Goal: Complete application form

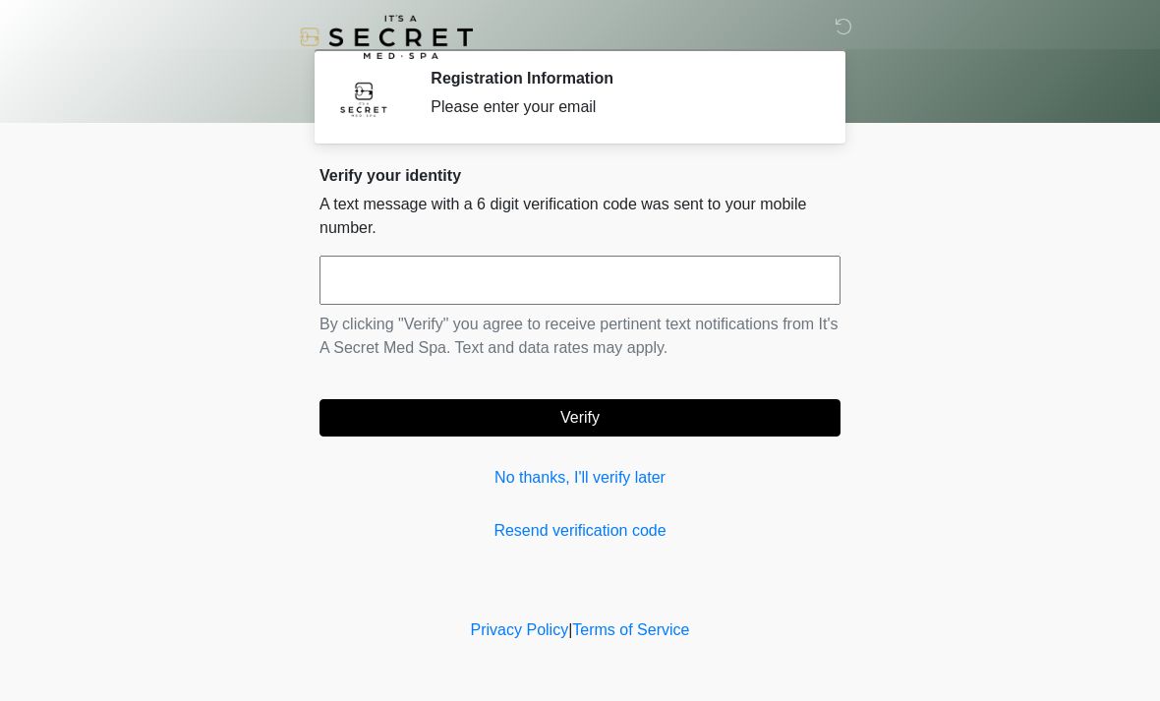
click at [761, 489] on link "No thanks, I'll verify later" at bounding box center [580, 478] width 521 height 24
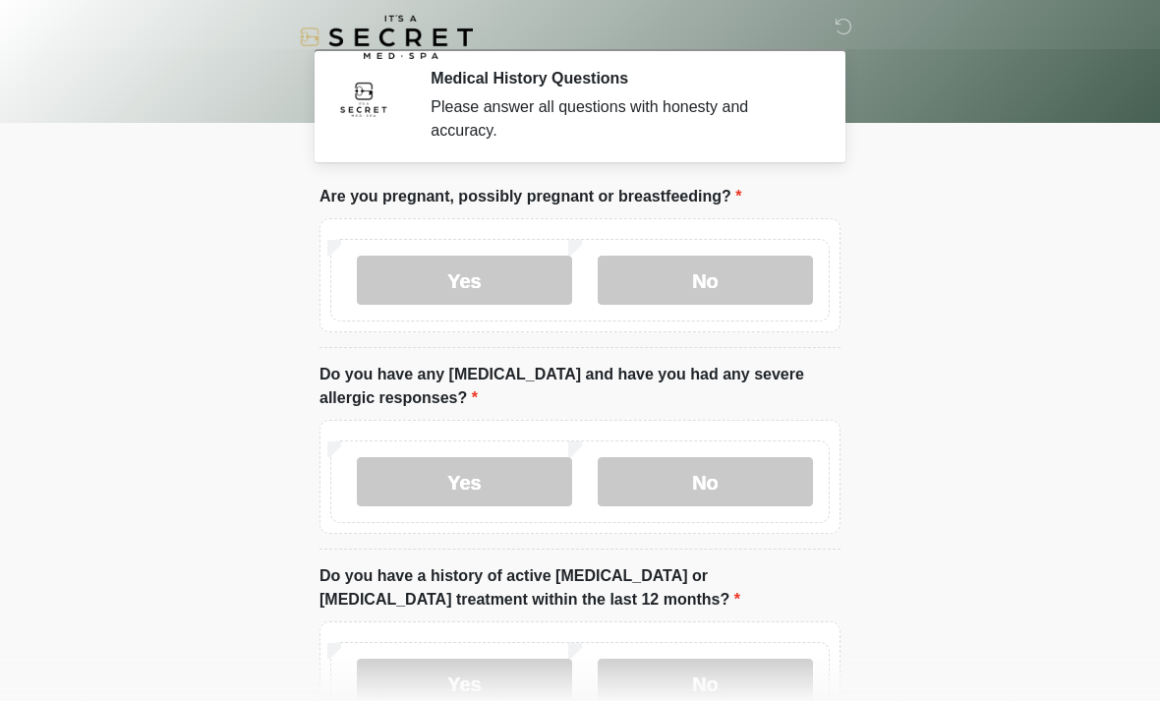
click at [742, 279] on label "No" at bounding box center [705, 280] width 215 height 49
click at [735, 471] on label "No" at bounding box center [705, 481] width 215 height 49
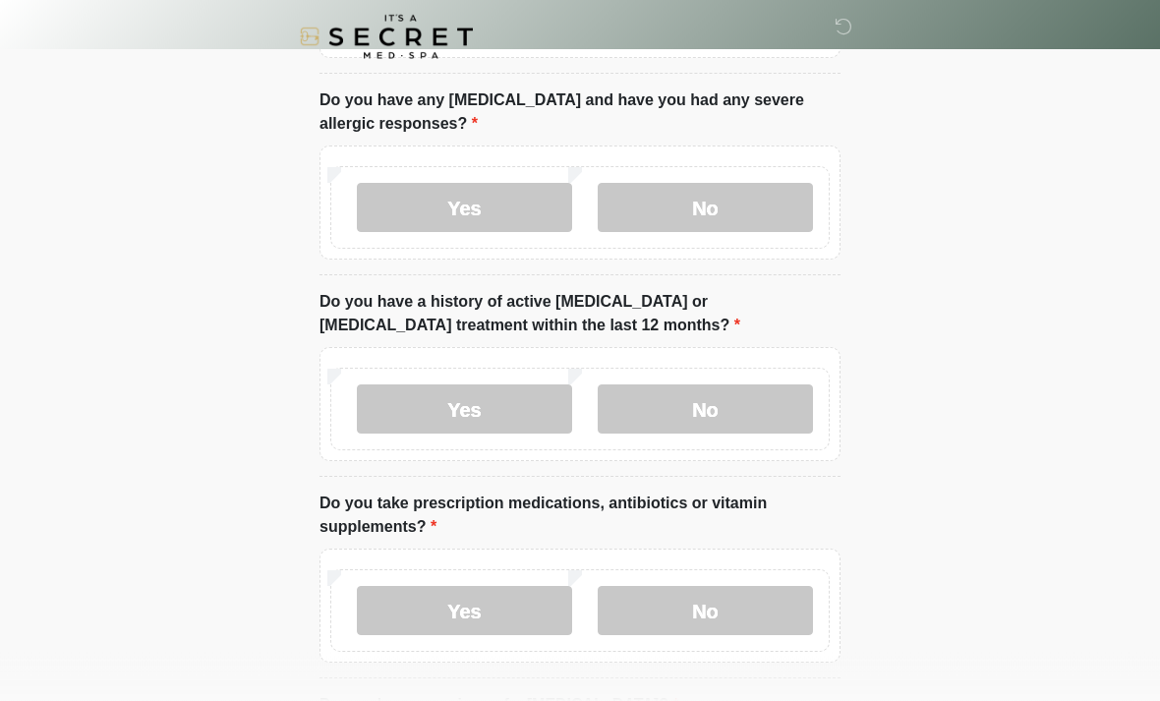
scroll to position [274, 0]
click at [780, 396] on label "No" at bounding box center [705, 409] width 215 height 49
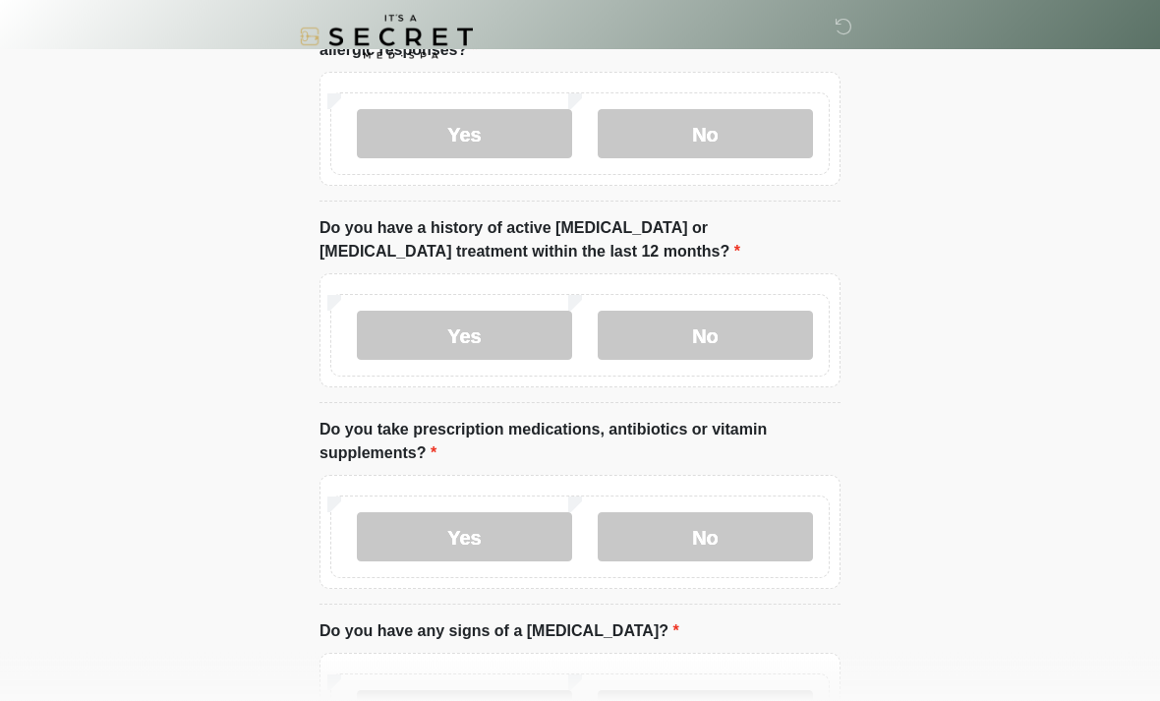
scroll to position [358, 0]
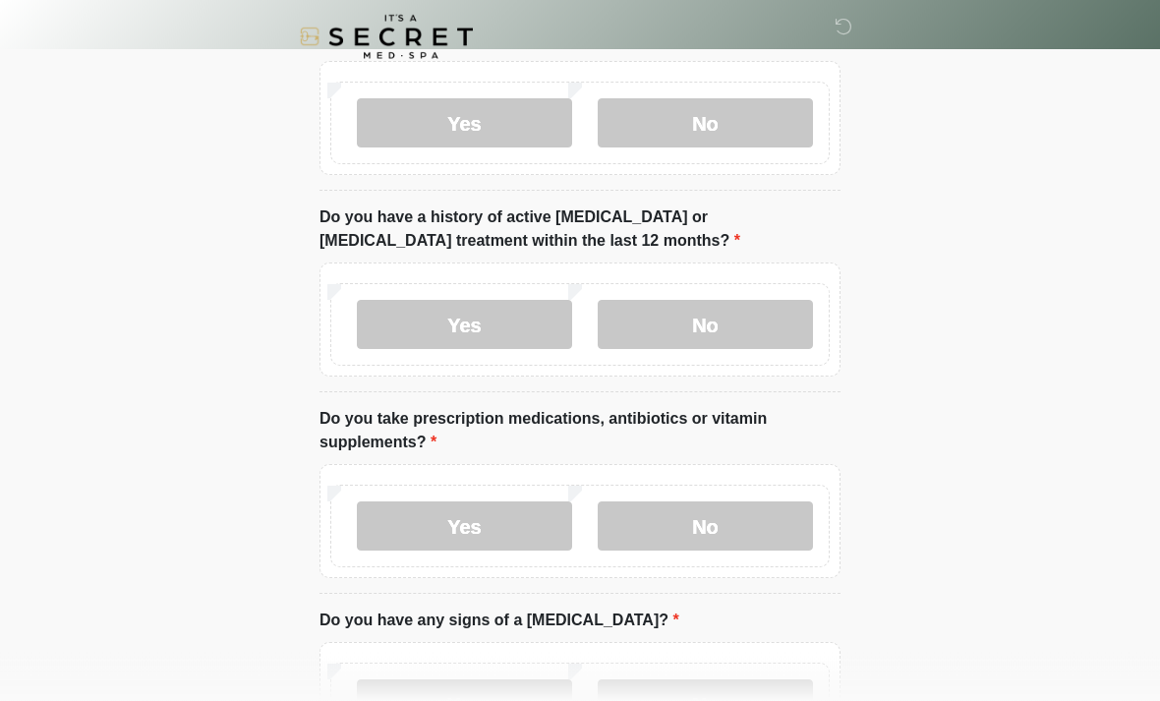
click at [495, 525] on label "Yes" at bounding box center [464, 527] width 215 height 49
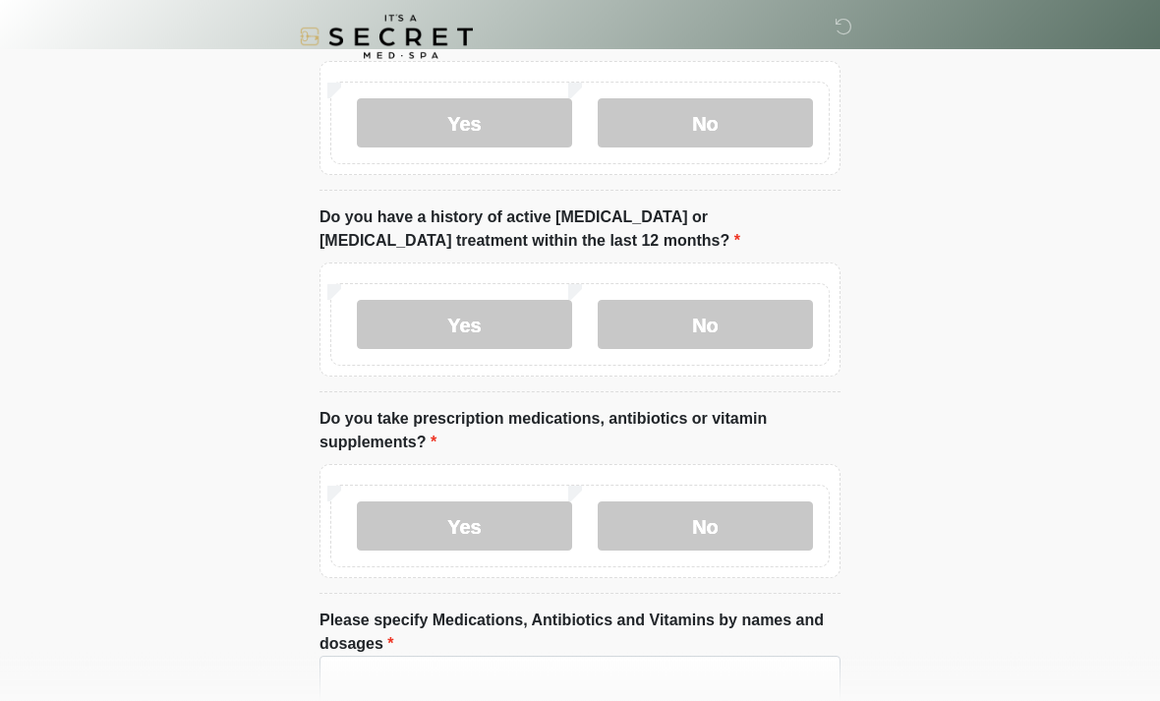
scroll to position [359, 0]
click at [617, 678] on textarea "Please specify Medications, Antibiotics and Vitamins by names and dosages" at bounding box center [580, 698] width 521 height 85
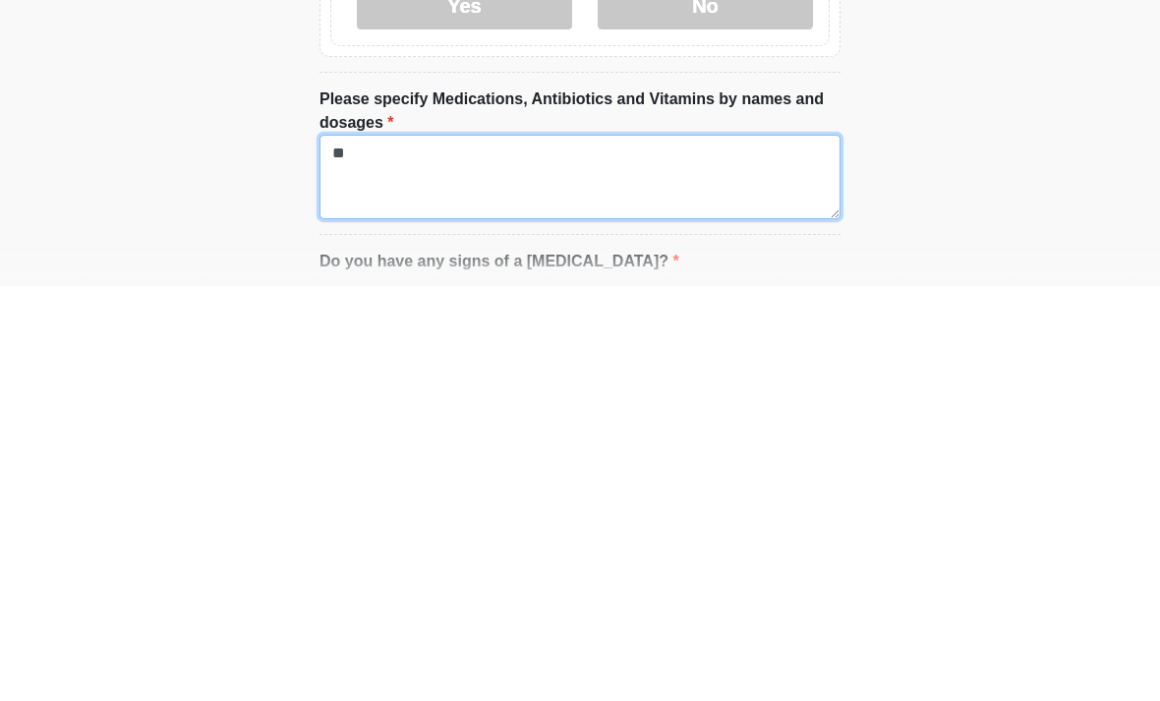
type textarea "*"
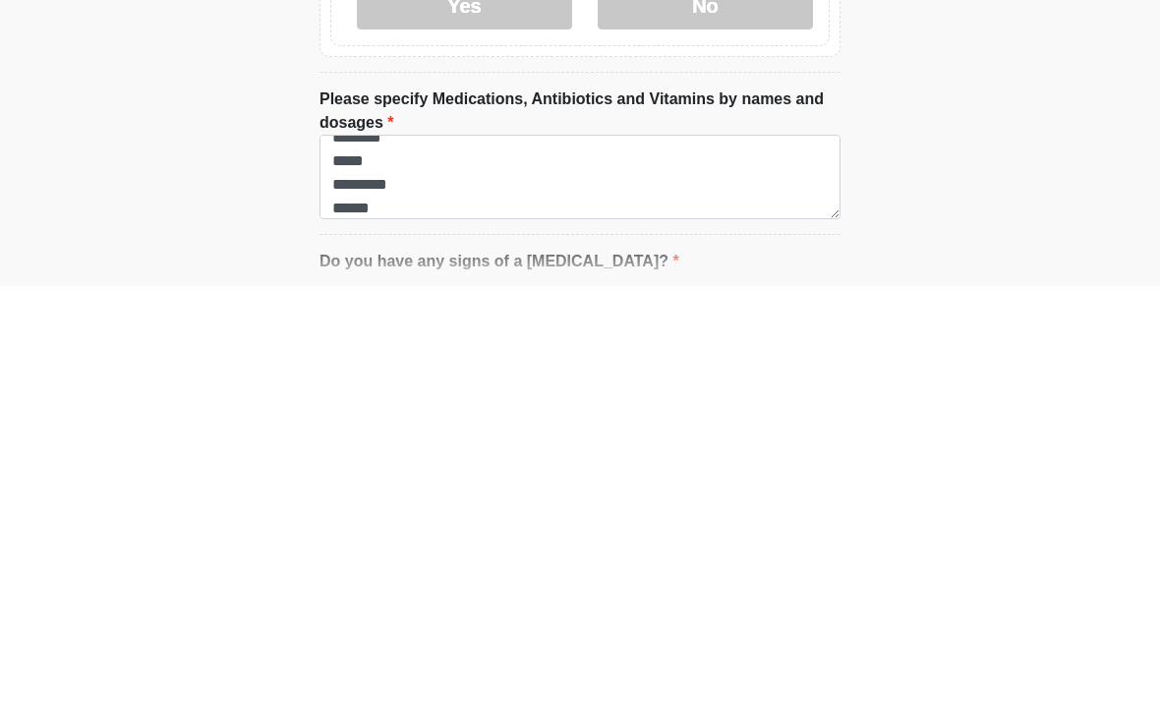
scroll to position [881, 0]
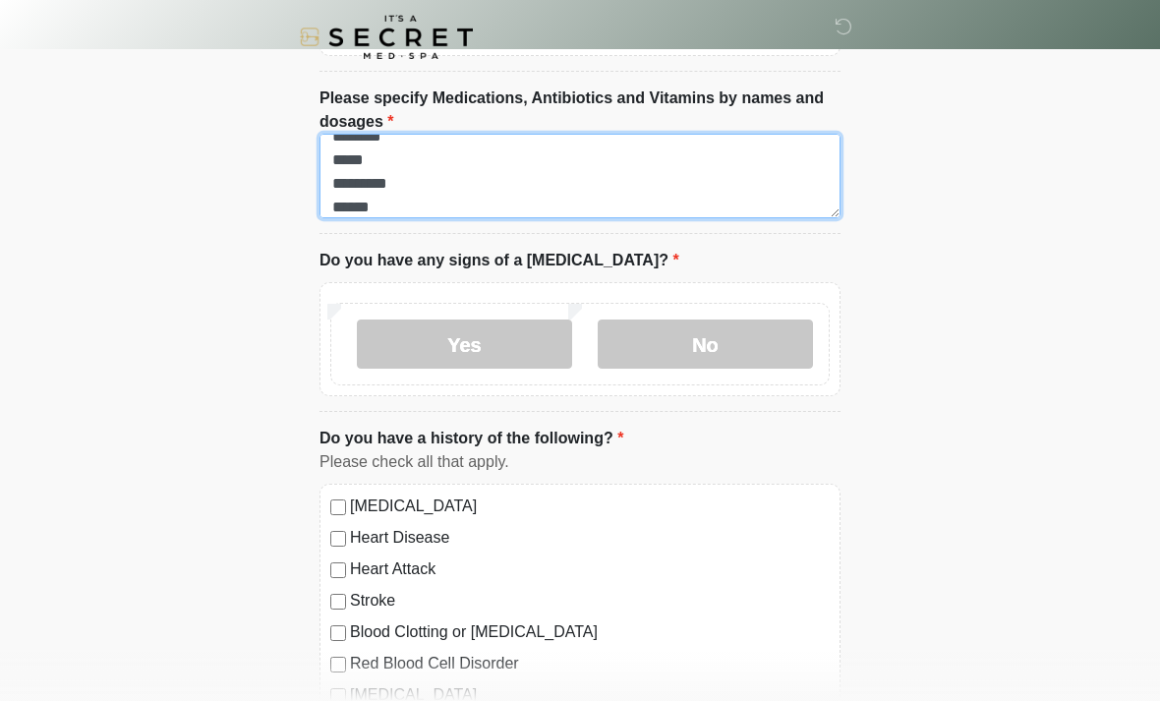
type textarea "**********"
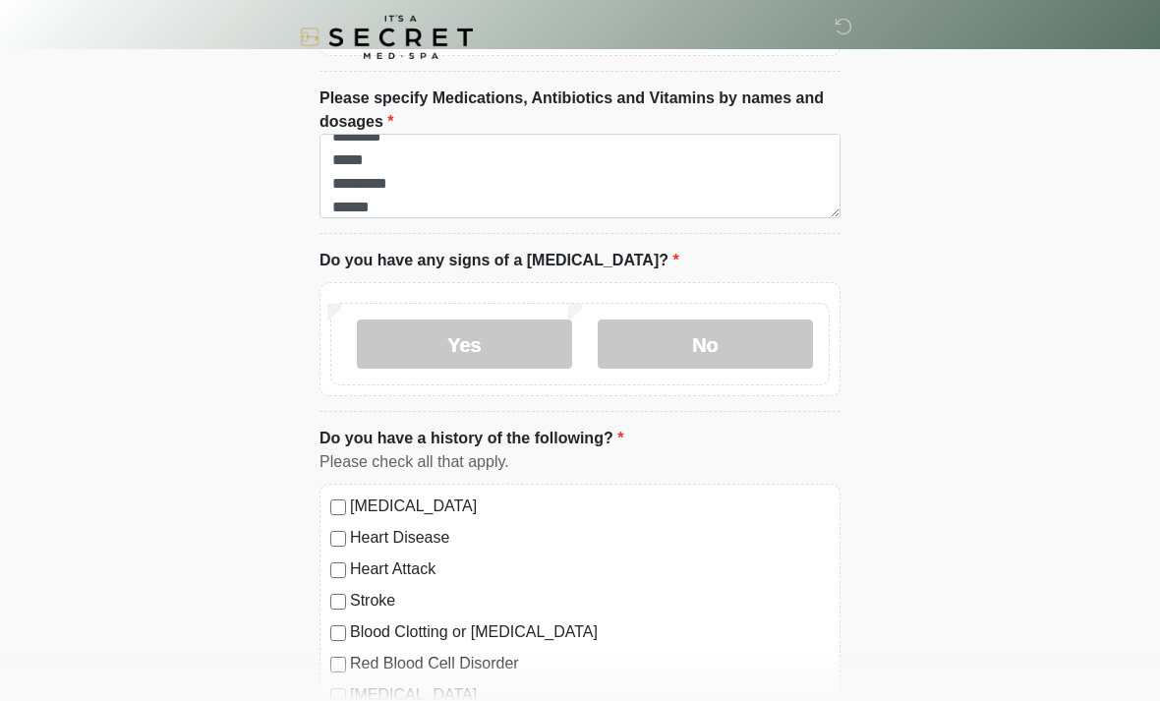
click at [706, 340] on label "No" at bounding box center [705, 344] width 215 height 49
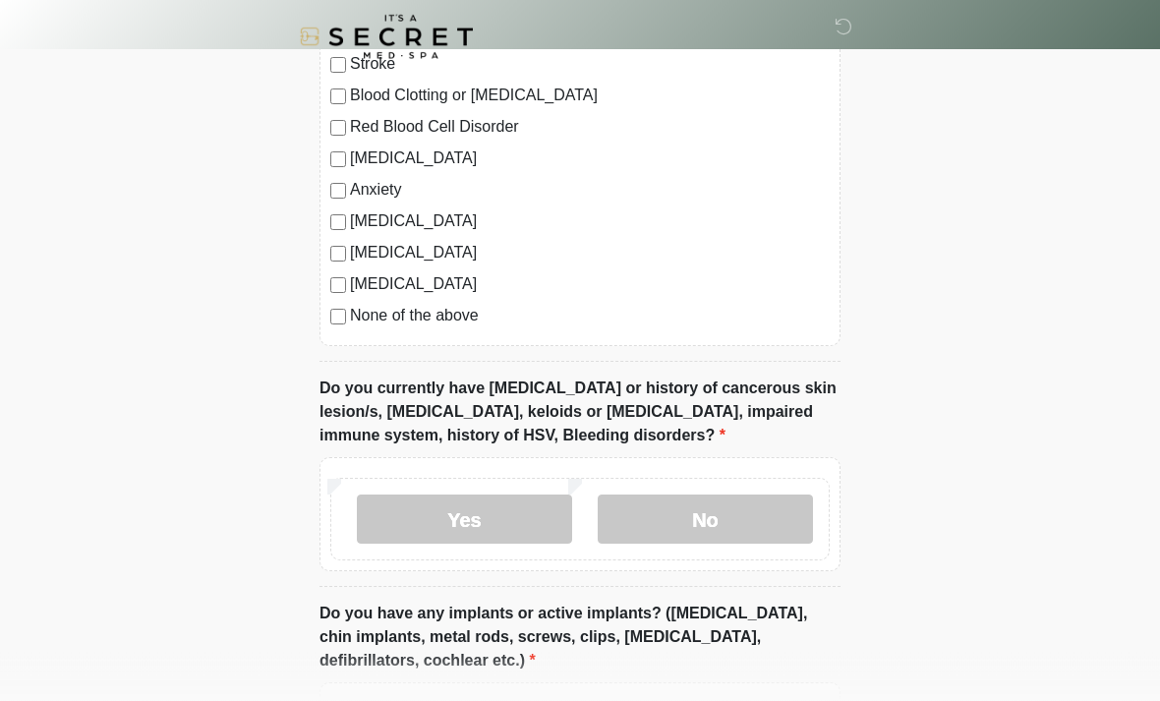
scroll to position [1420, 0]
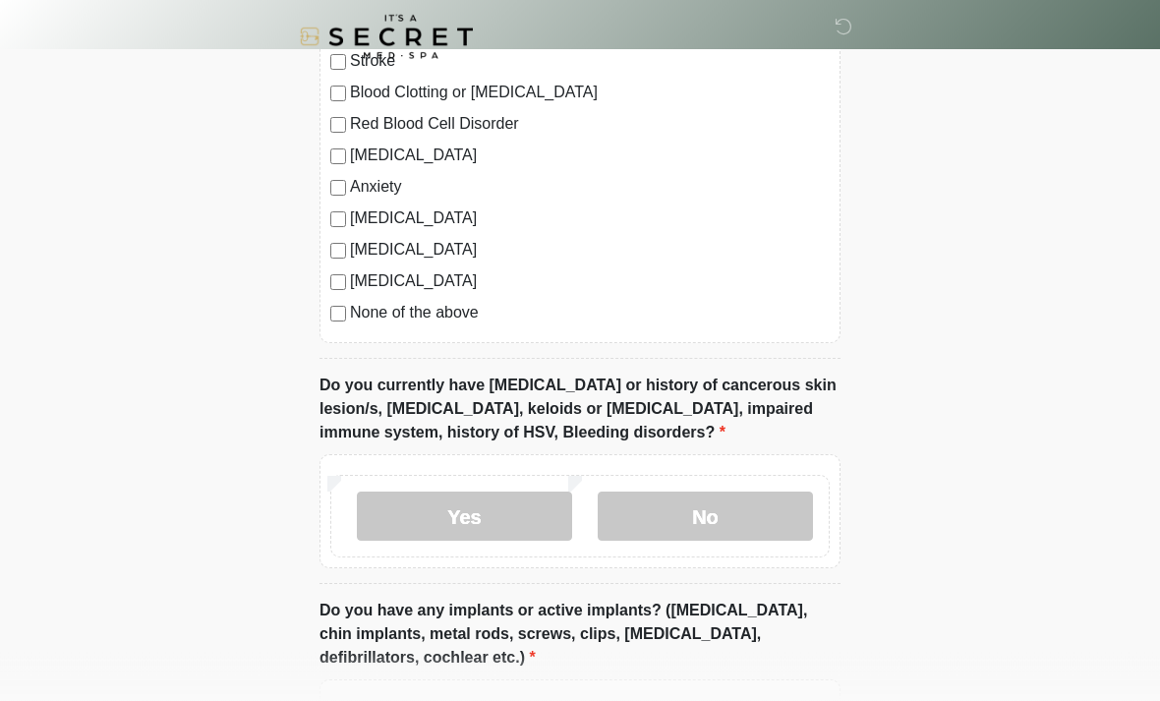
click at [775, 509] on label "No" at bounding box center [705, 517] width 215 height 49
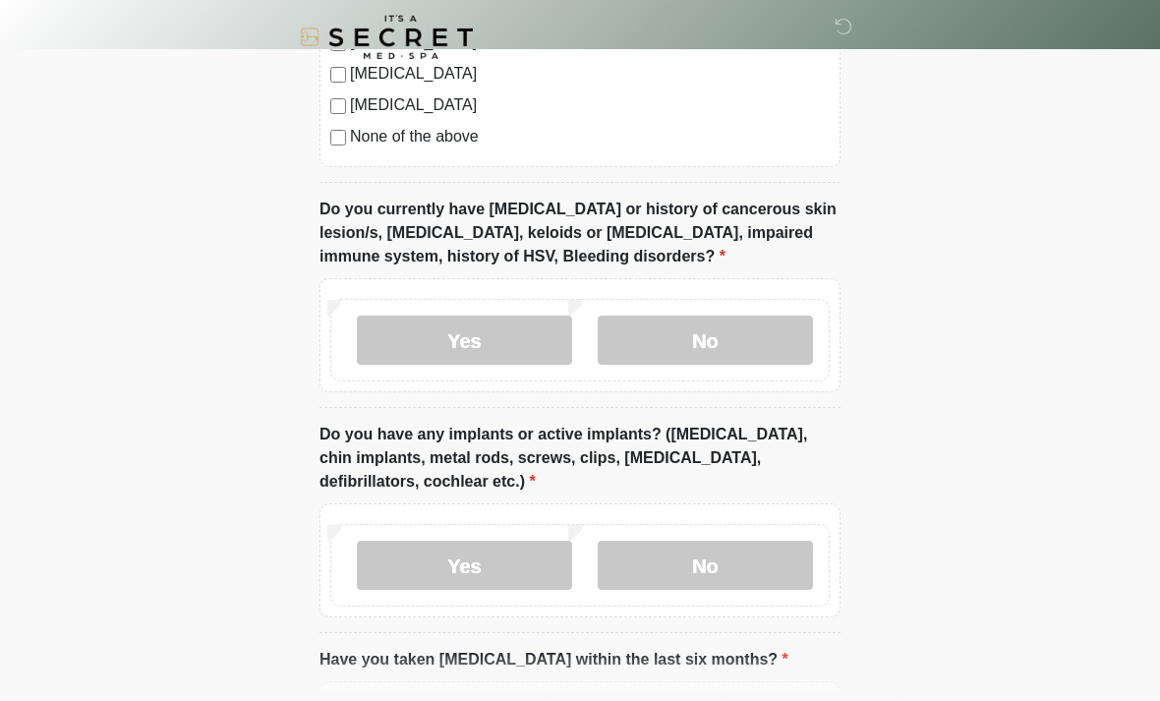
scroll to position [1629, 0]
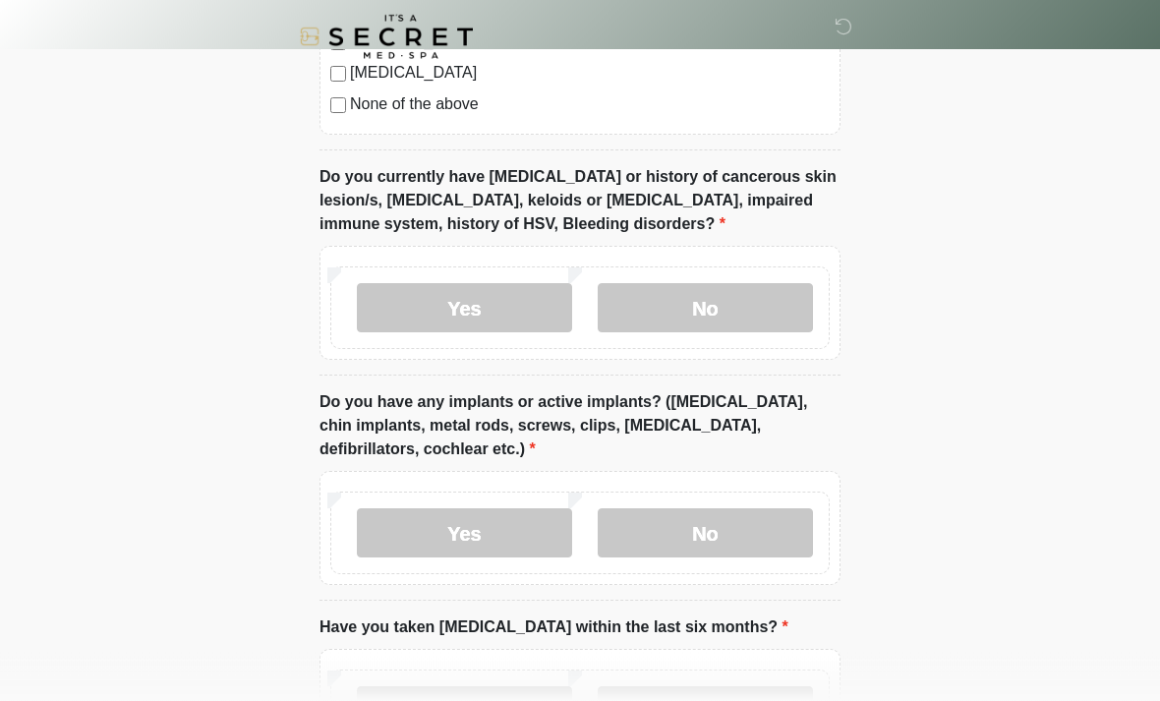
click at [521, 522] on label "Yes" at bounding box center [464, 533] width 215 height 49
click at [637, 652] on input "What implants do you have and where?" at bounding box center [580, 657] width 521 height 37
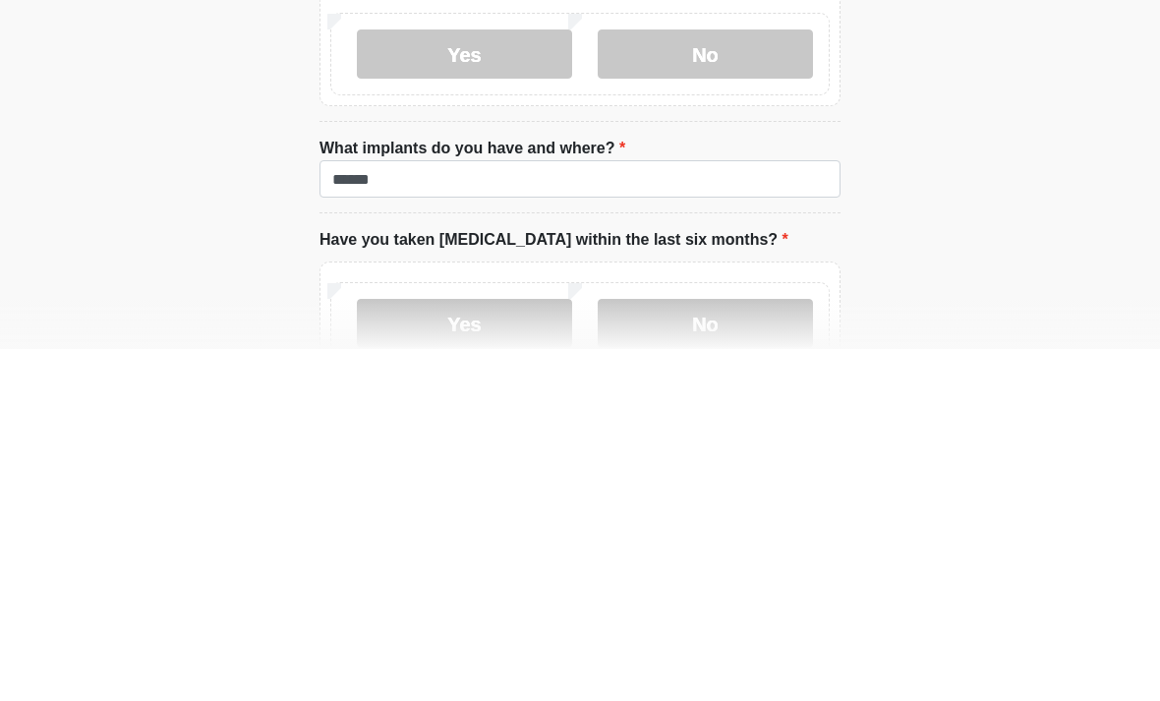
scroll to position [1890, 0]
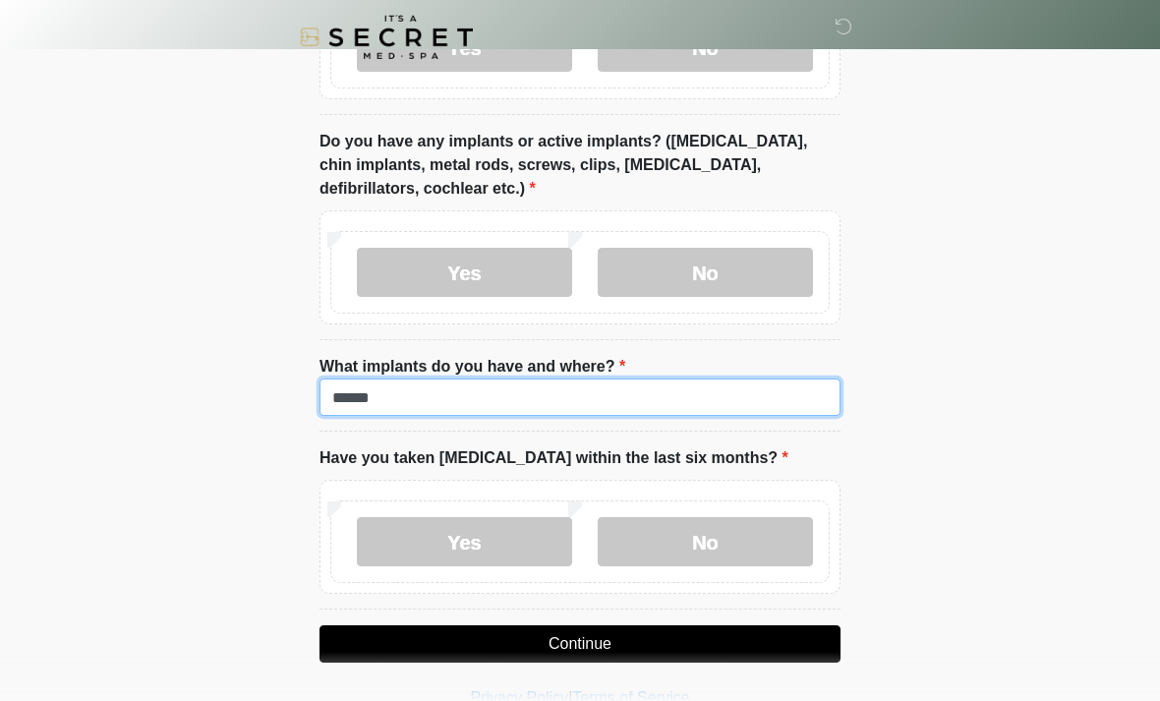
type input "******"
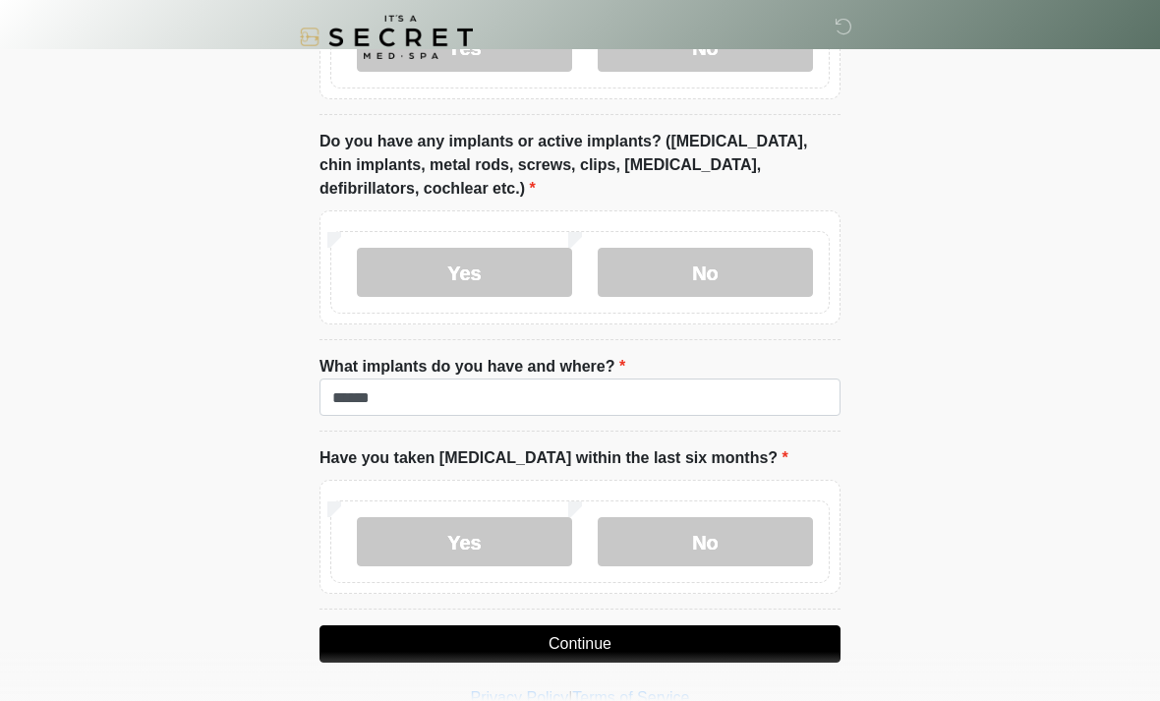
click at [727, 535] on label "No" at bounding box center [705, 541] width 215 height 49
click at [721, 625] on button "Continue" at bounding box center [580, 643] width 521 height 37
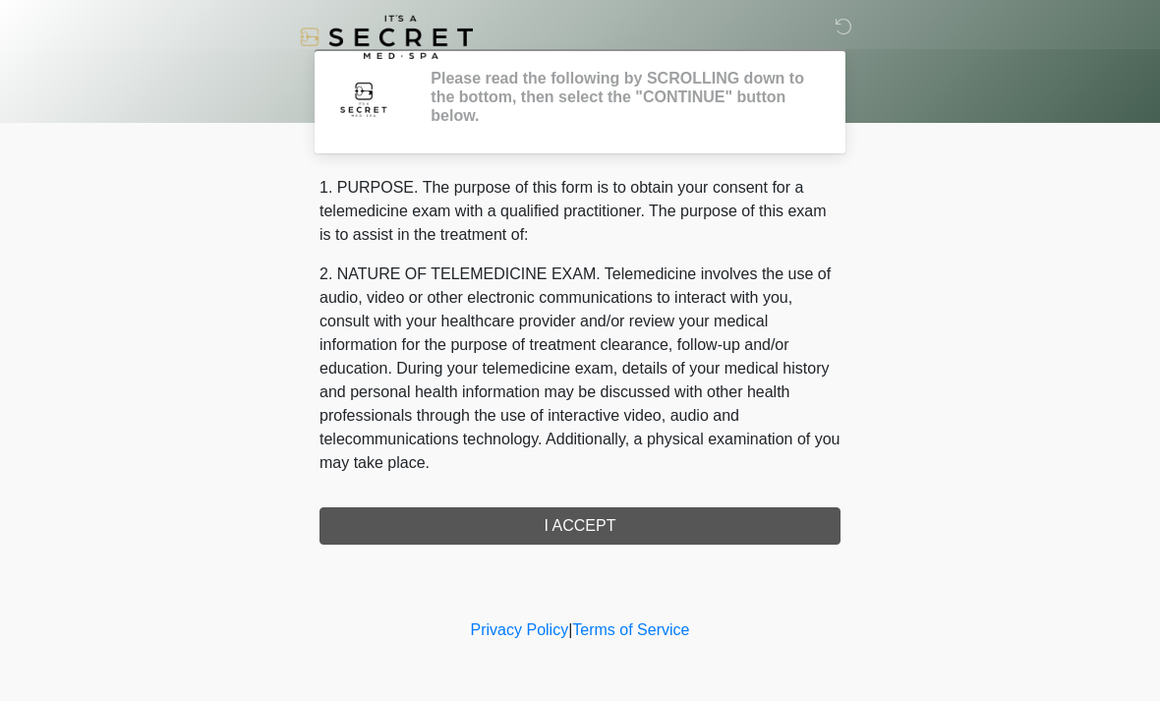
scroll to position [0, 0]
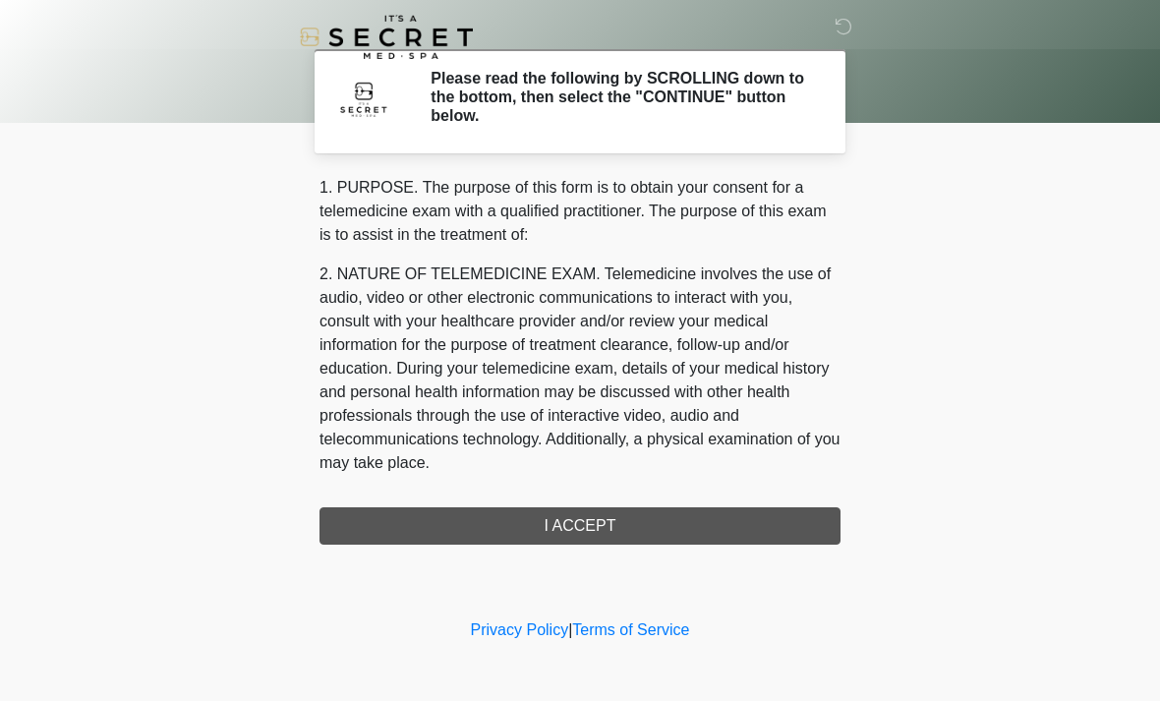
click at [424, 522] on div "1. PURPOSE. The purpose of this form is to obtain your consent for a telemedici…" at bounding box center [580, 360] width 521 height 369
click at [423, 531] on div "1. PURPOSE. The purpose of this form is to obtain your consent for a telemedici…" at bounding box center [580, 360] width 521 height 369
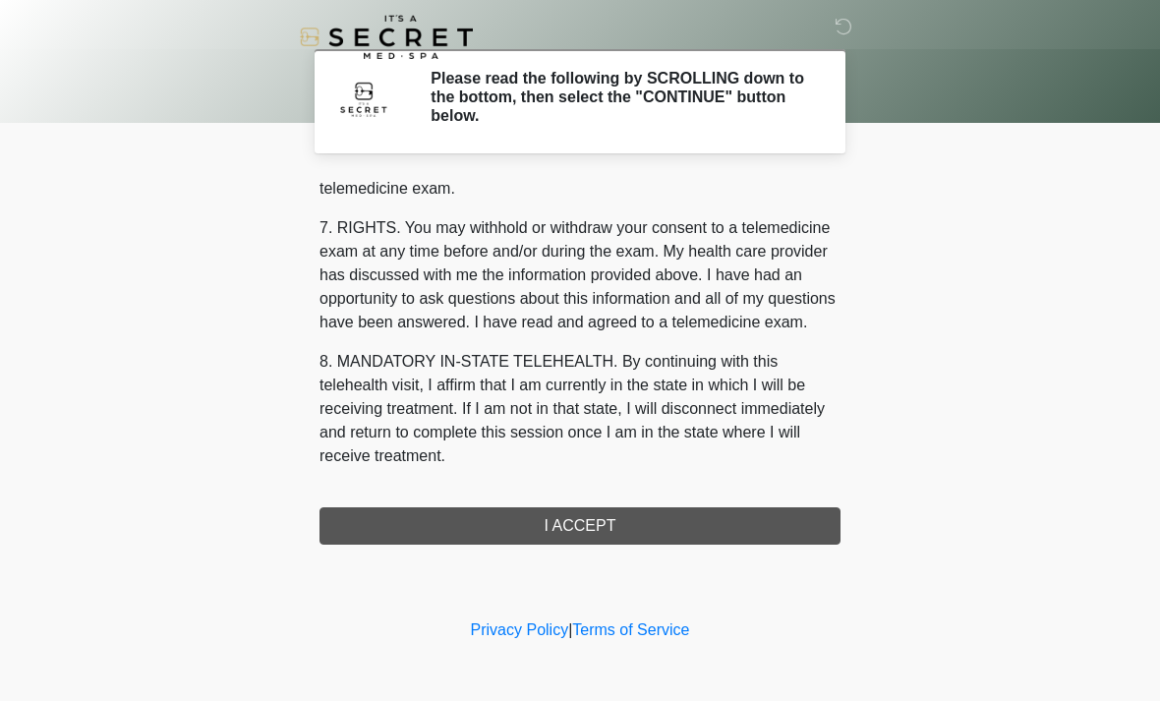
scroll to position [833, 0]
click at [420, 528] on button "I ACCEPT" at bounding box center [580, 525] width 521 height 37
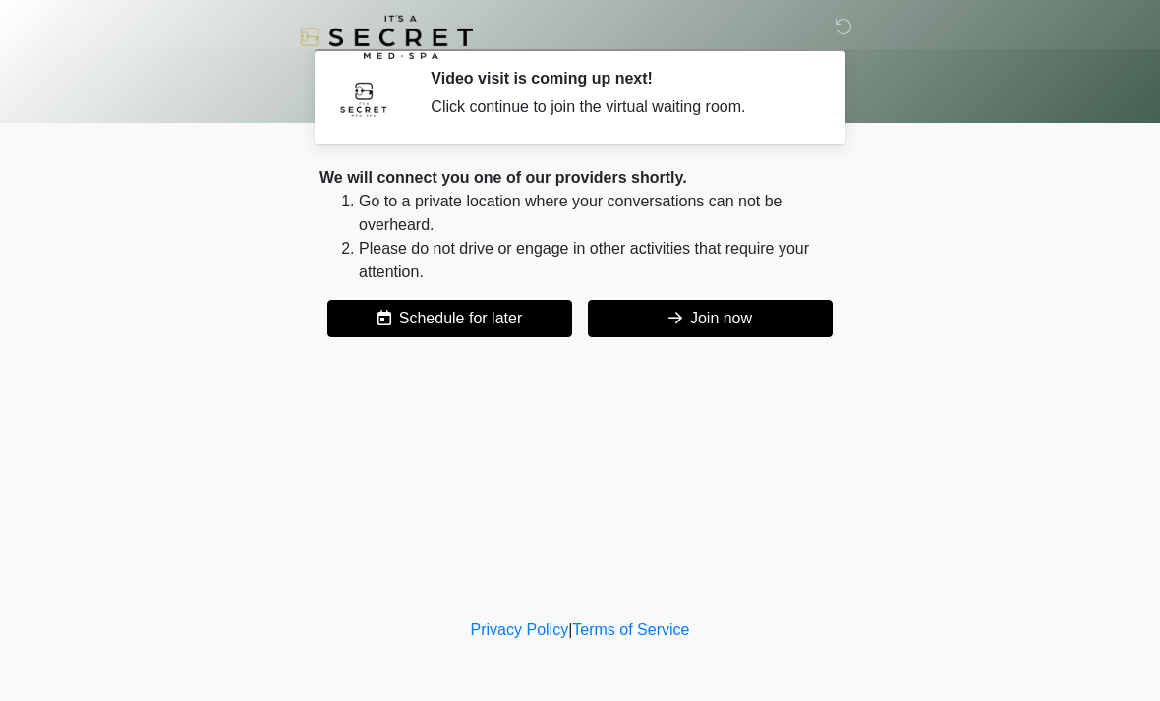
click at [670, 319] on icon at bounding box center [676, 318] width 14 height 16
